Goal: Find specific page/section: Find specific page/section

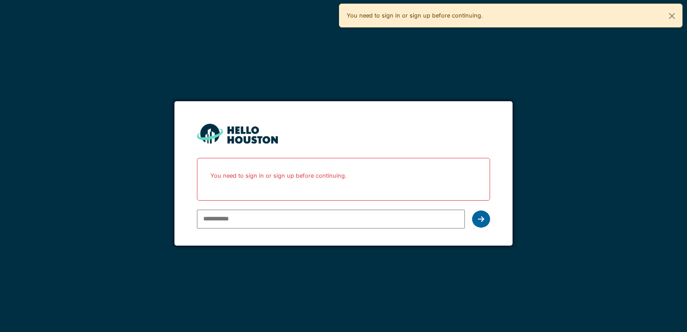
type input "**********"
click at [485, 218] on div at bounding box center [481, 218] width 18 height 17
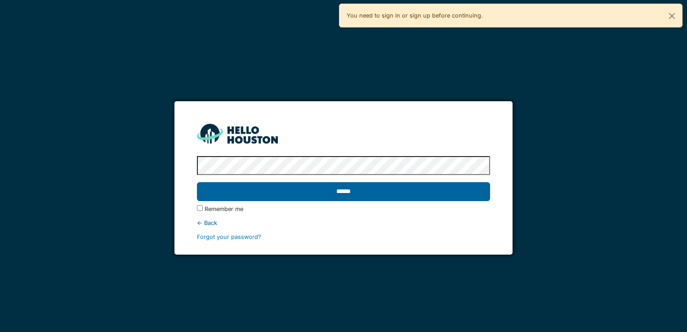
click at [370, 199] on input "******" at bounding box center [343, 191] width 293 height 19
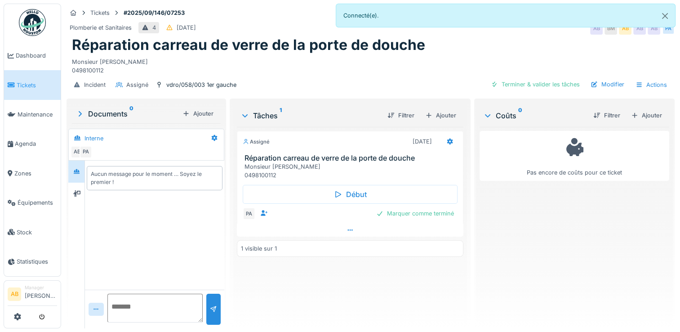
click at [270, 231] on div at bounding box center [350, 229] width 227 height 13
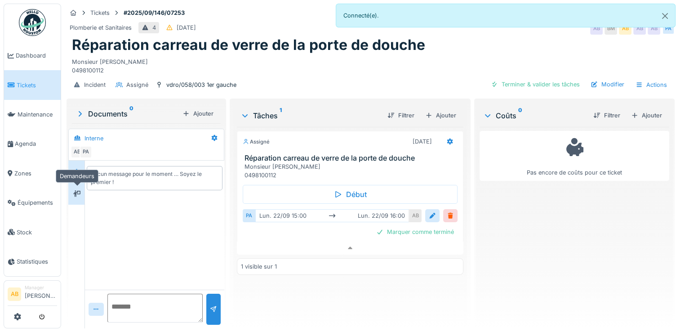
click at [76, 191] on icon at bounding box center [76, 194] width 7 height 6
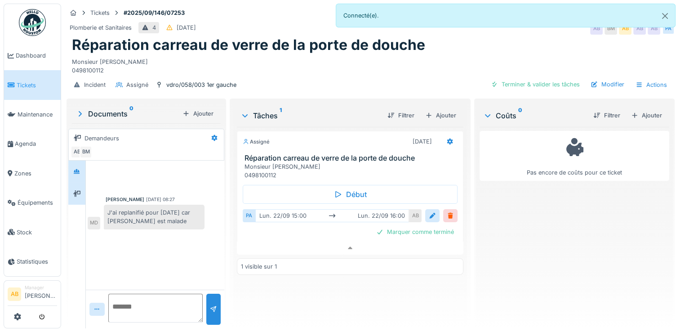
click at [80, 171] on div at bounding box center [76, 171] width 13 height 15
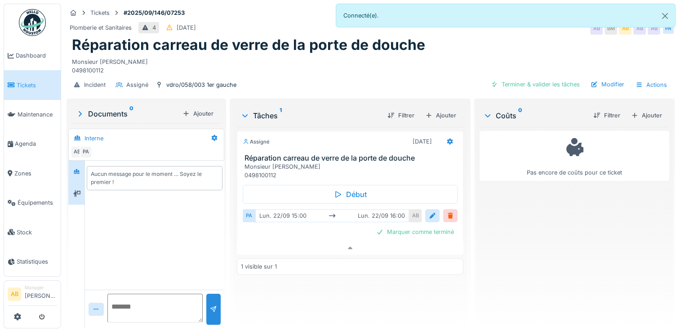
click at [79, 193] on div at bounding box center [76, 194] width 16 height 22
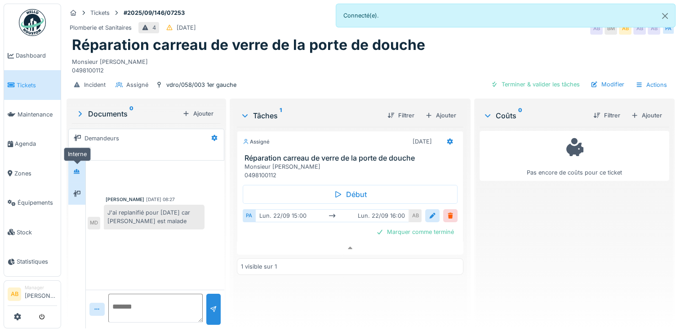
click at [79, 167] on div at bounding box center [76, 171] width 7 height 9
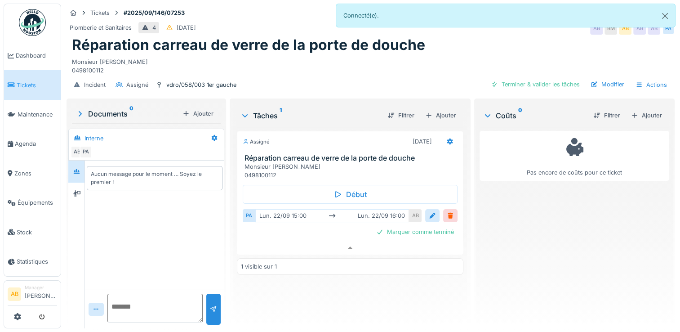
click at [93, 108] on div "Documents 0" at bounding box center [127, 113] width 103 height 11
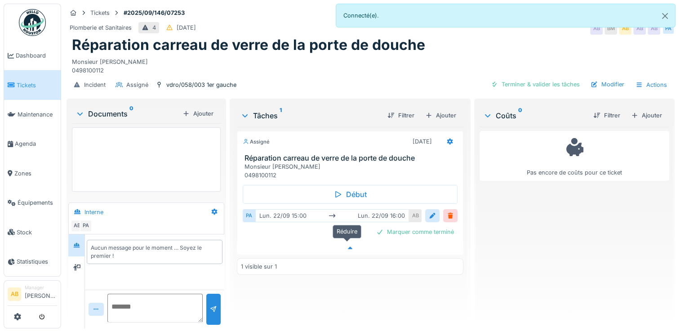
click at [341, 241] on div at bounding box center [350, 247] width 227 height 13
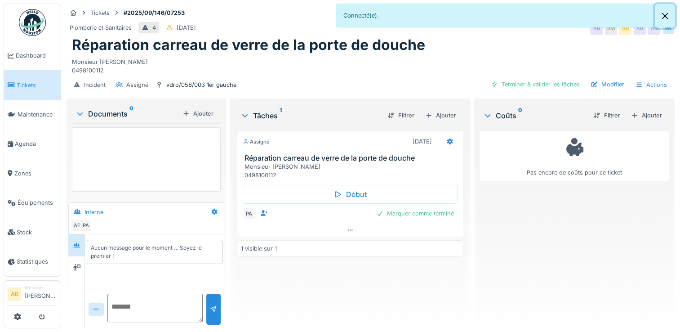
click at [660, 13] on button "Close" at bounding box center [665, 16] width 20 height 24
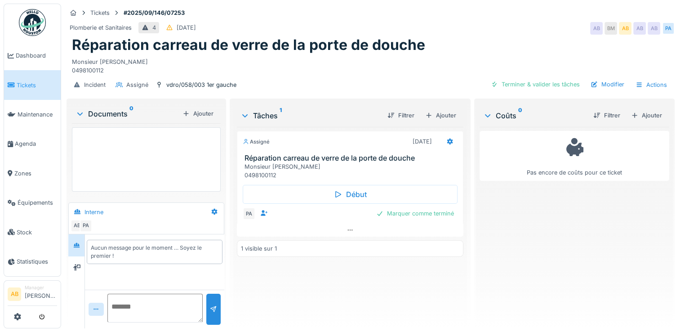
click at [98, 108] on div "Documents 0" at bounding box center [127, 113] width 103 height 11
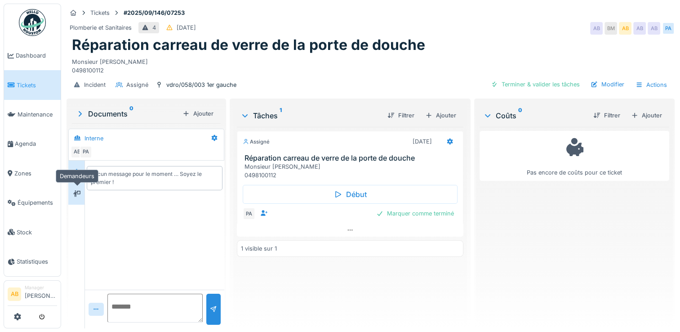
click at [81, 188] on div at bounding box center [76, 193] width 13 height 11
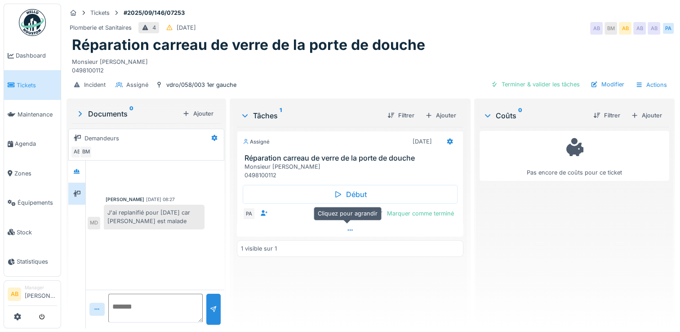
click at [332, 223] on div at bounding box center [350, 229] width 227 height 13
